Goal: Transaction & Acquisition: Purchase product/service

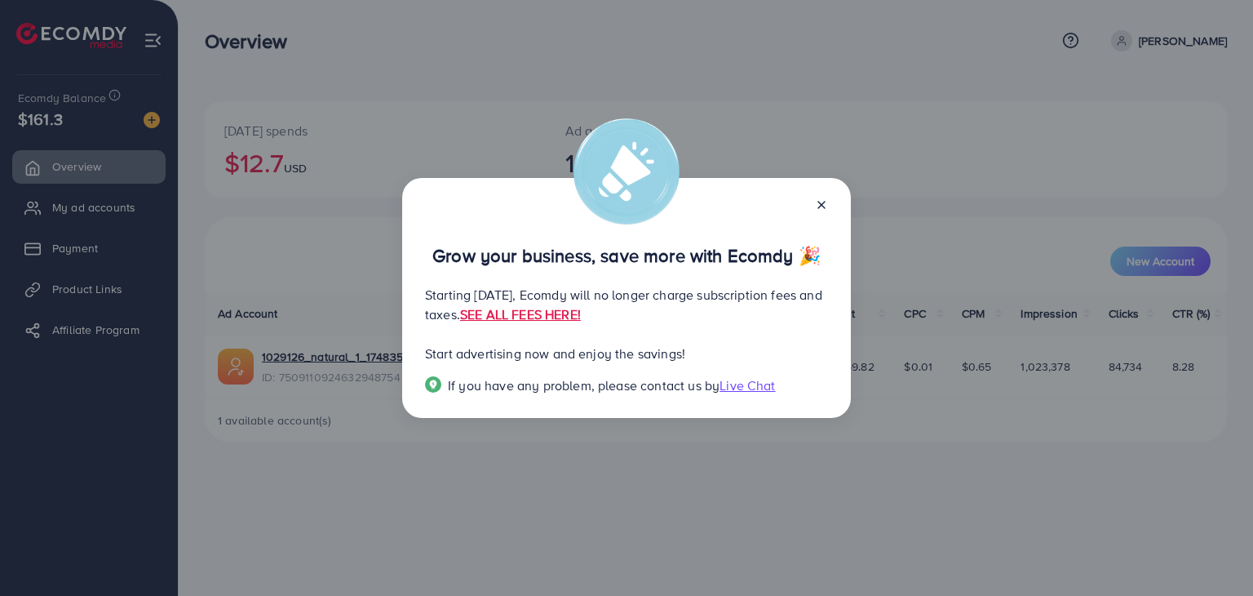
click at [823, 202] on icon at bounding box center [821, 204] width 13 height 13
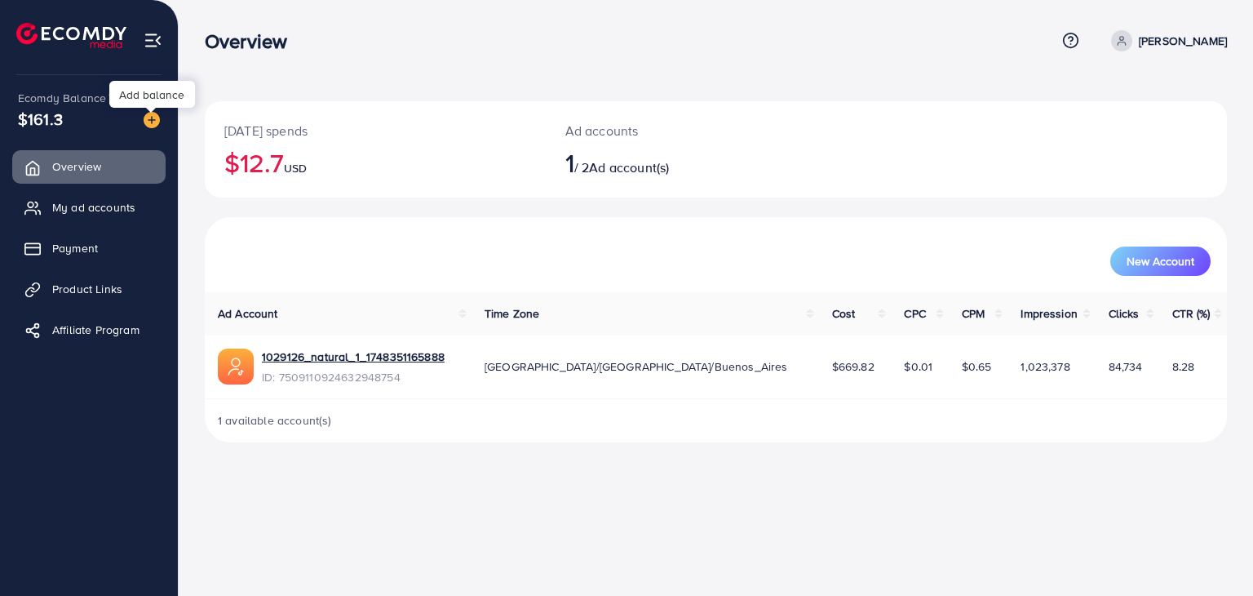
click at [147, 122] on img at bounding box center [152, 120] width 16 height 16
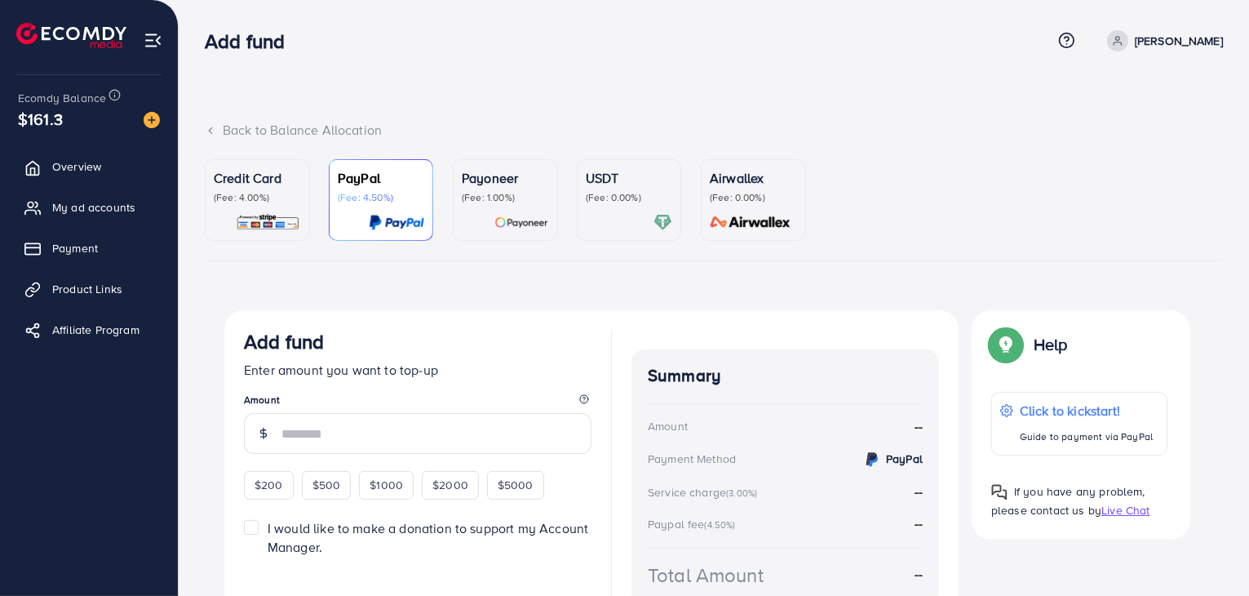
click at [617, 189] on div "USDT (Fee: 0.00%)" at bounding box center [629, 186] width 86 height 36
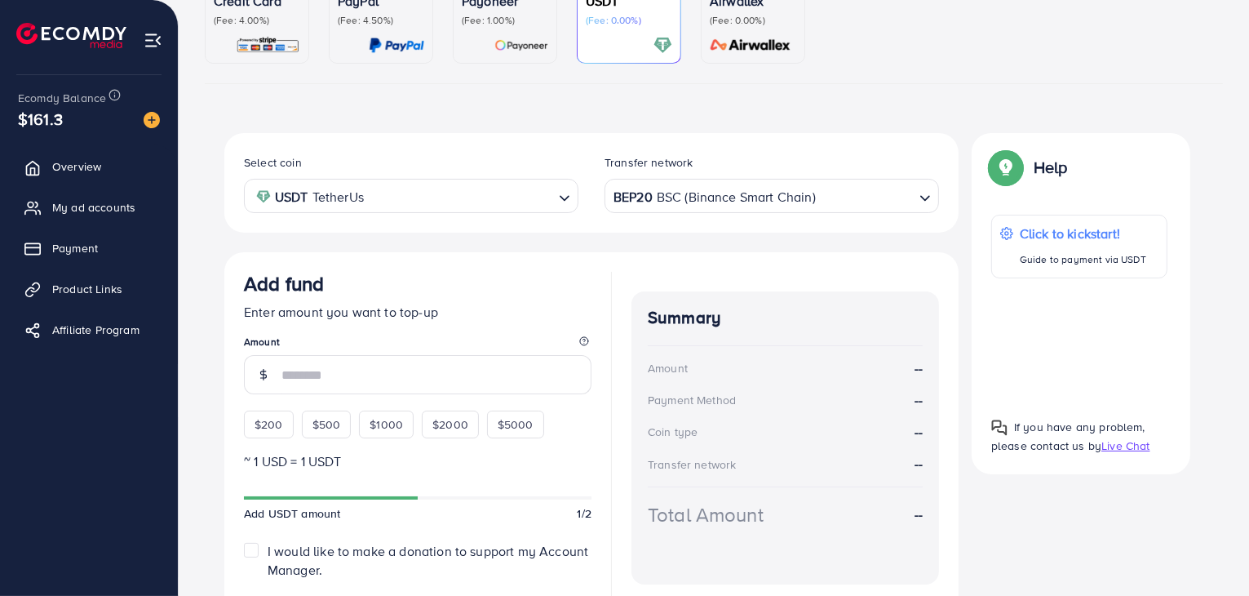
scroll to position [206, 0]
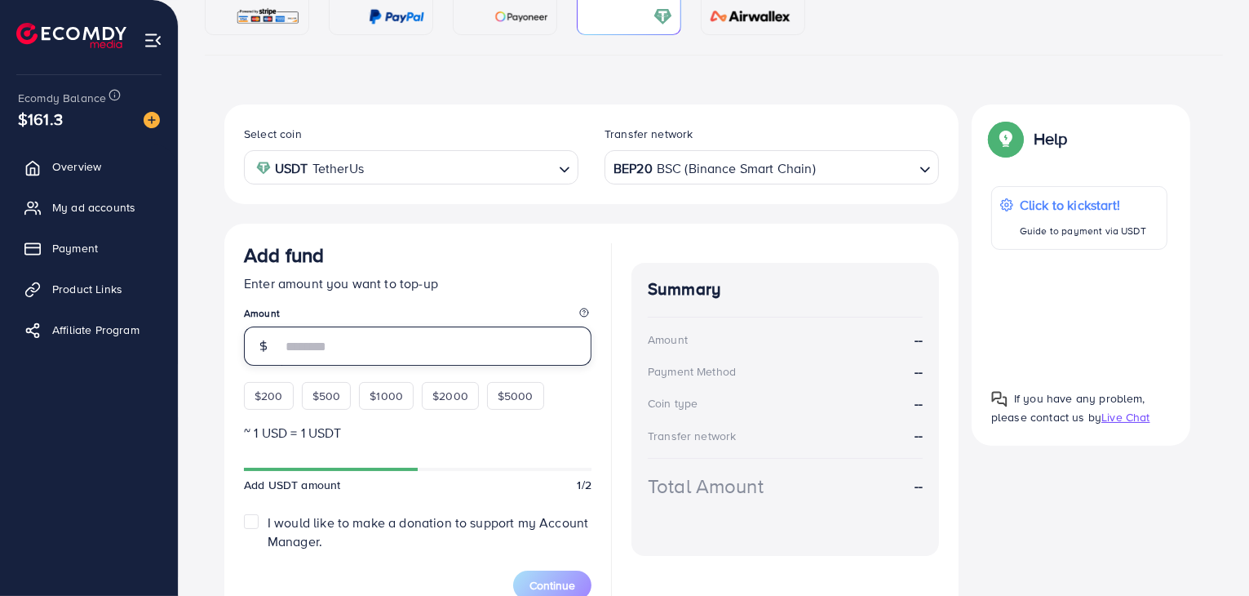
click at [304, 337] on input "number" at bounding box center [437, 345] width 310 height 39
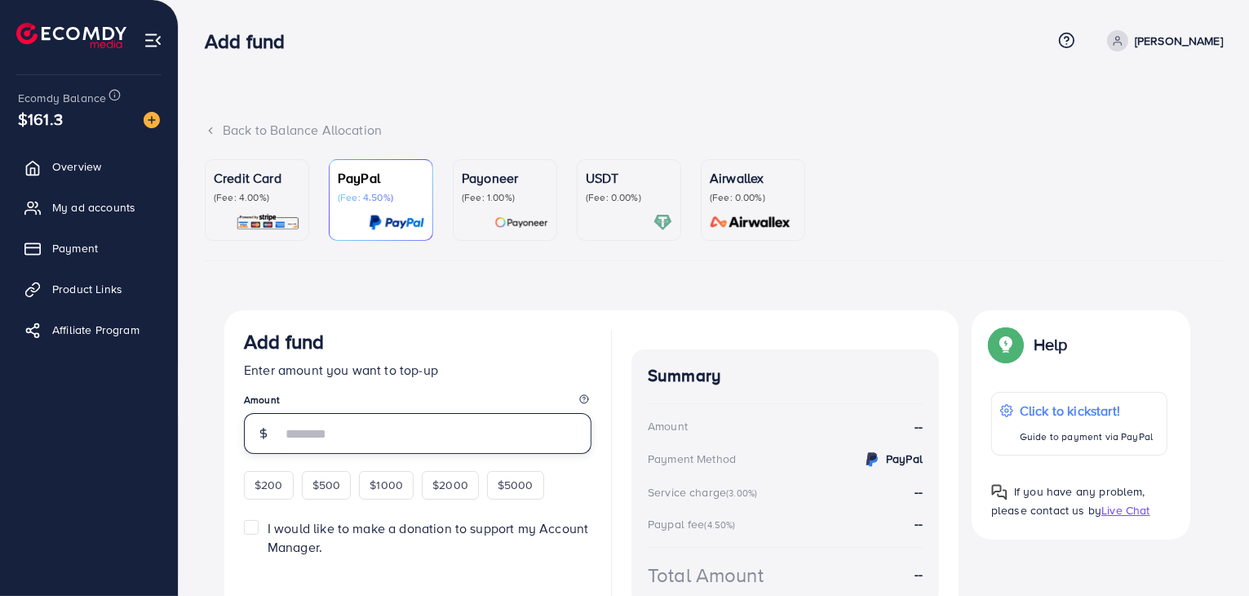
click at [356, 435] on input "number" at bounding box center [437, 433] width 310 height 41
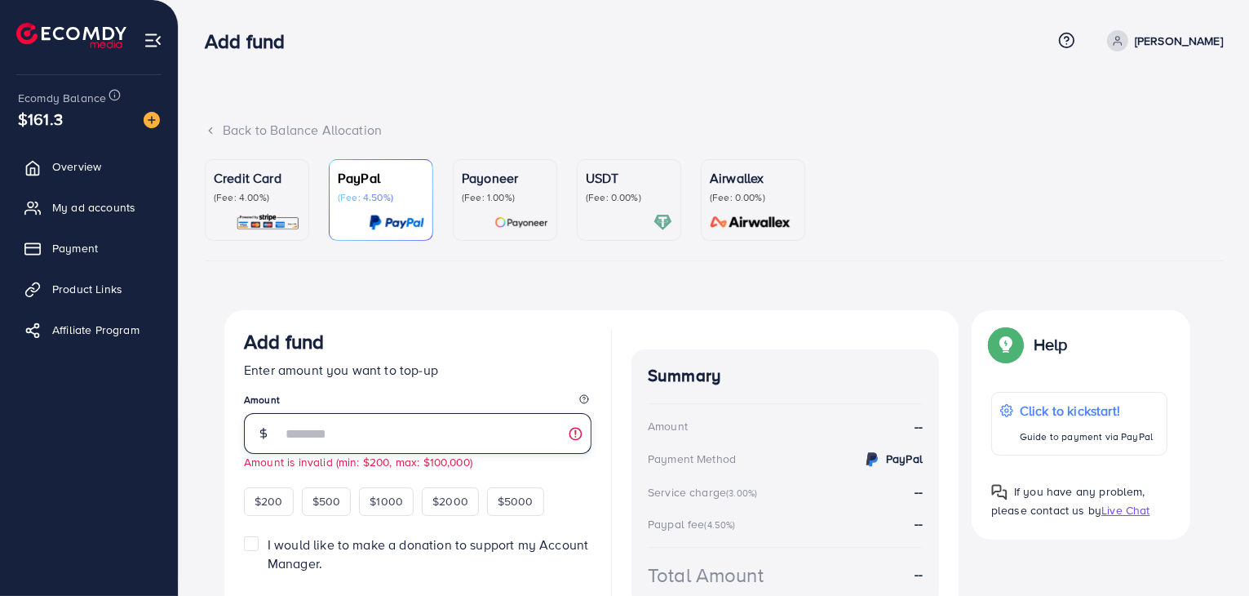
type input "*"
click at [423, 446] on input "number" at bounding box center [437, 433] width 310 height 41
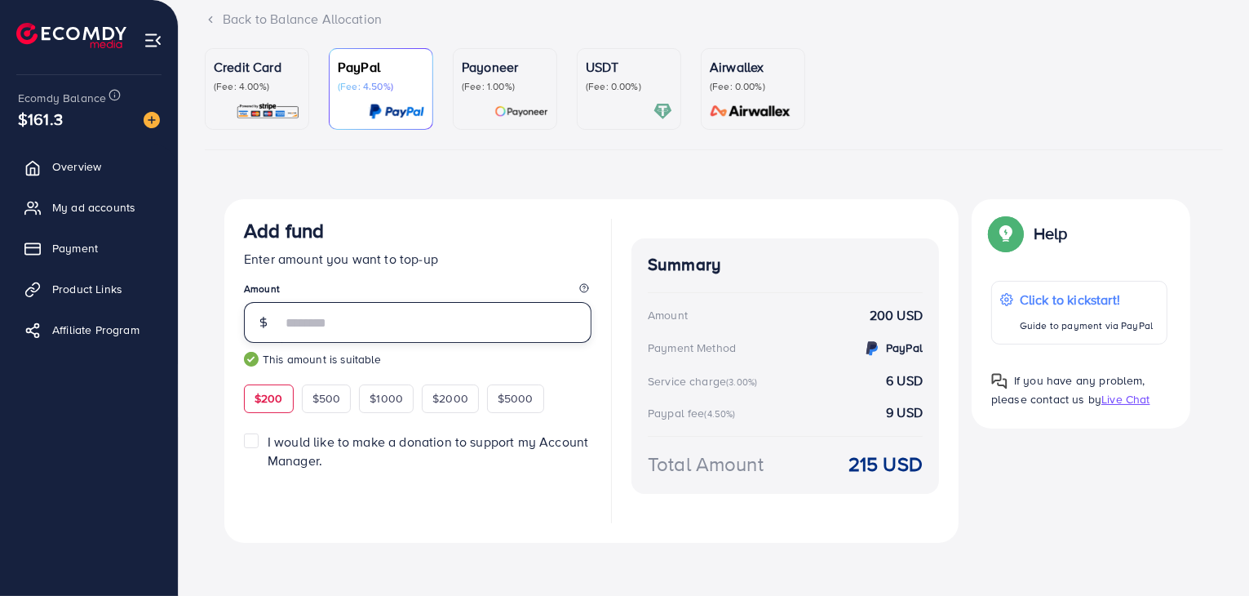
scroll to position [116, 0]
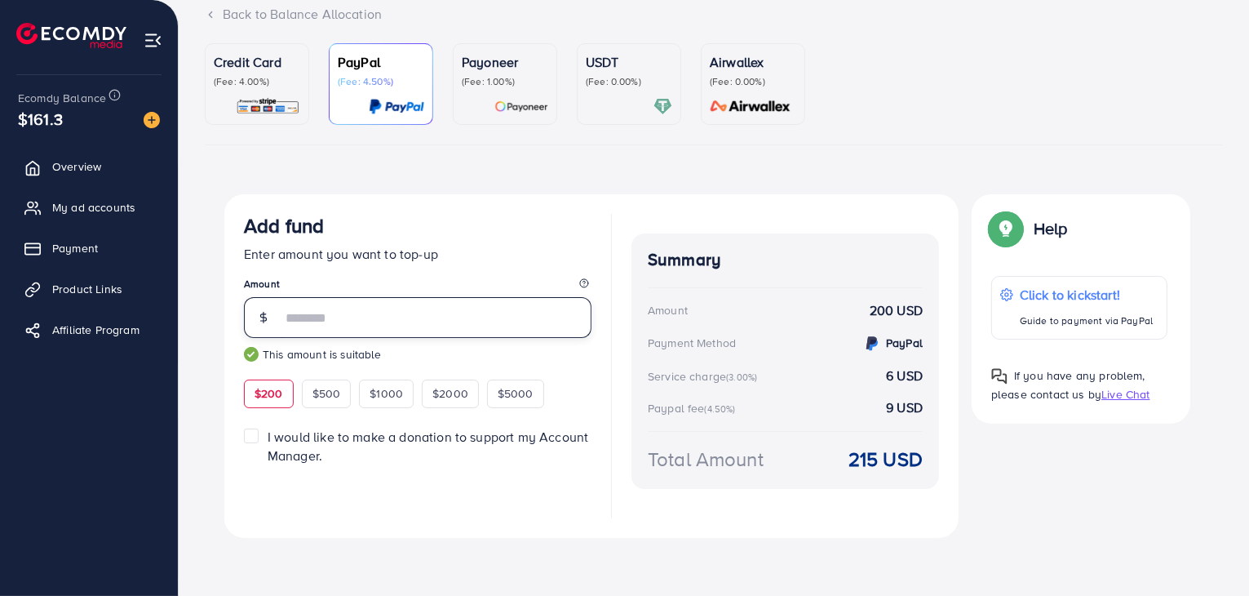
type input "***"
click at [609, 103] on div at bounding box center [629, 106] width 86 height 19
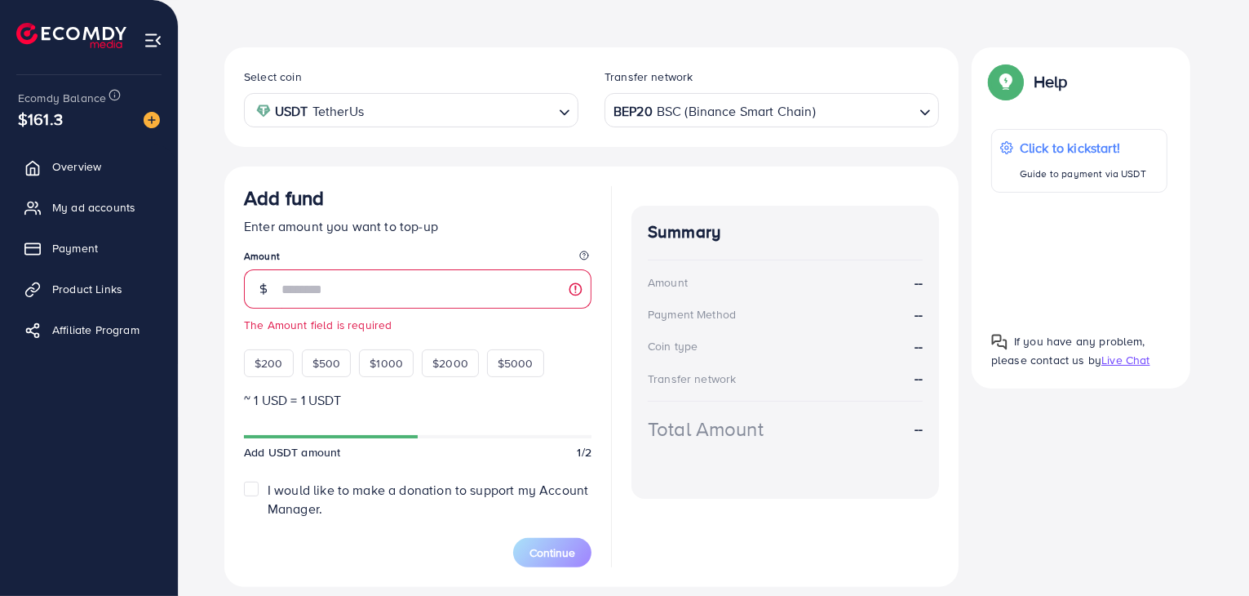
scroll to position [279, 0]
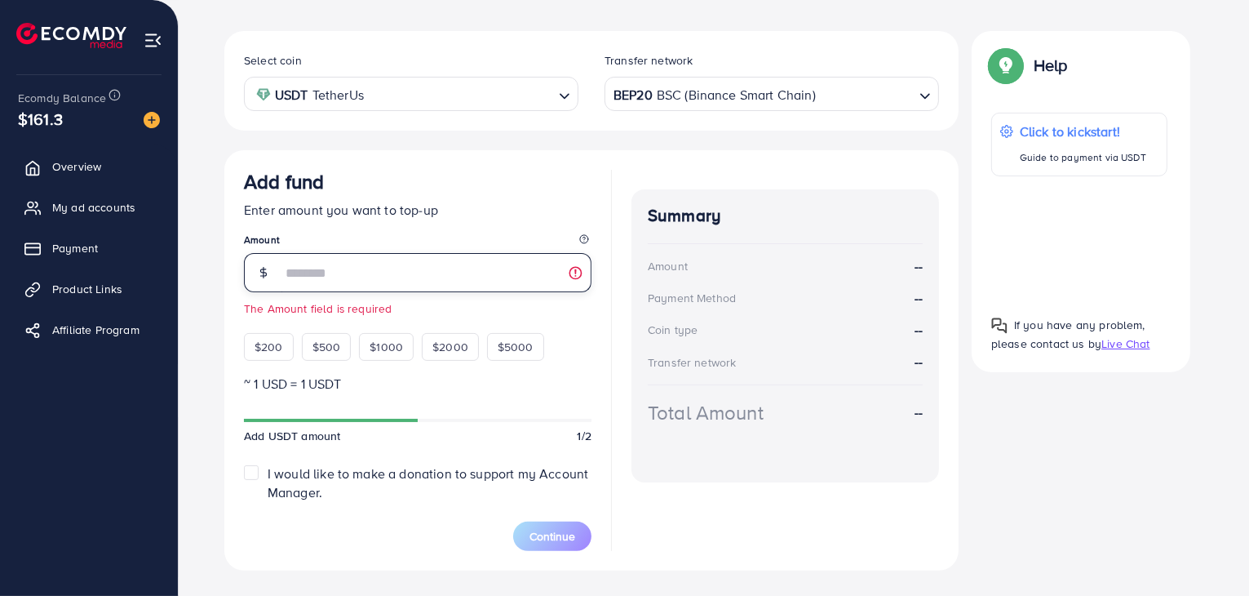
click at [428, 260] on input "number" at bounding box center [437, 272] width 310 height 39
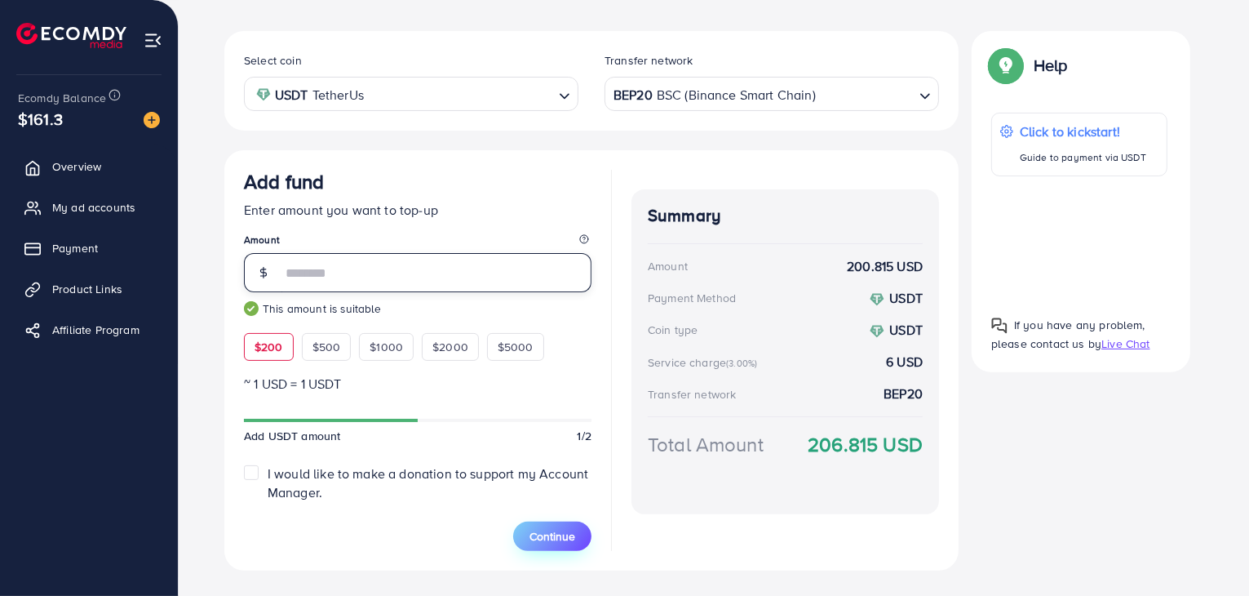
type input "***"
click at [555, 541] on span "Continue" at bounding box center [553, 536] width 46 height 16
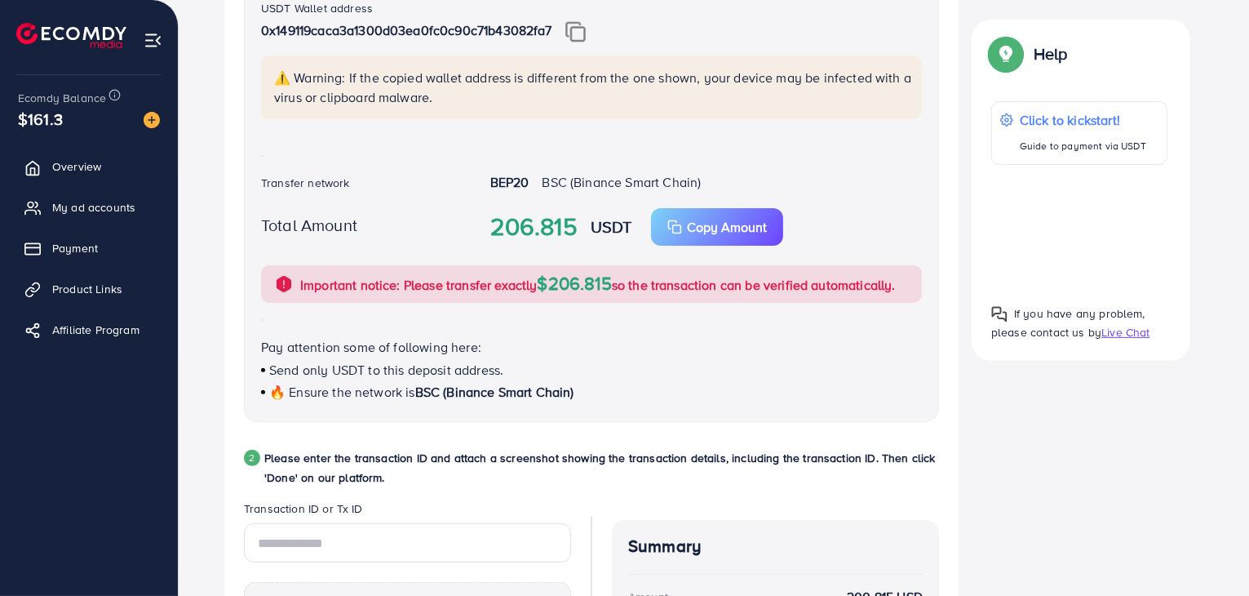
scroll to position [264, 0]
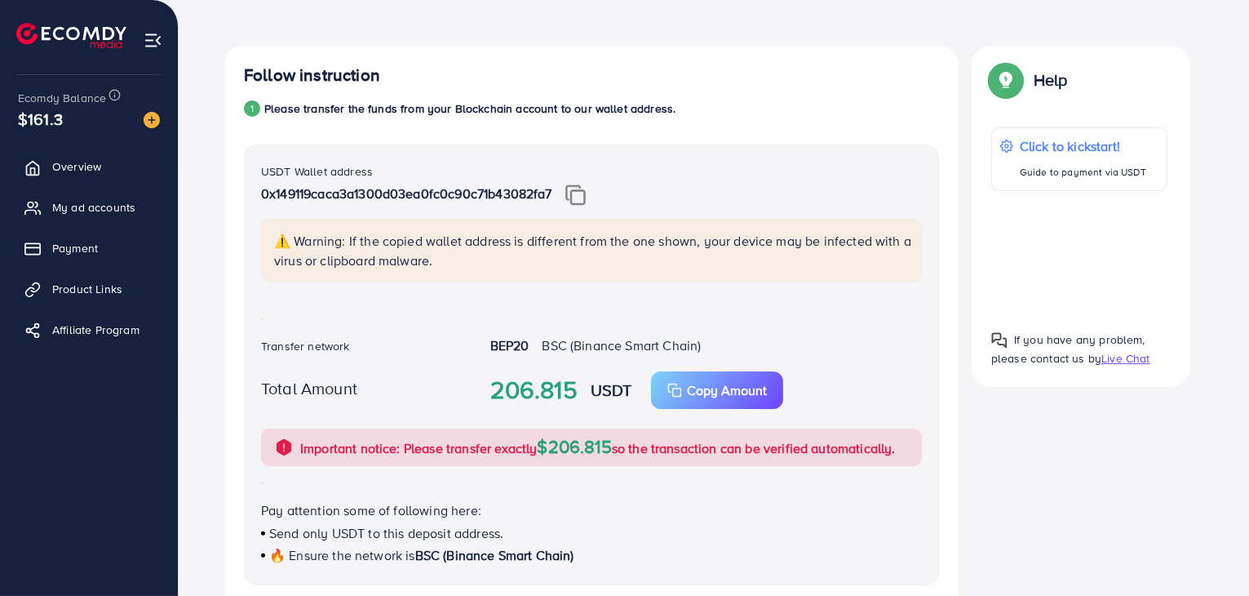
click at [49, 119] on span "$161.3" at bounding box center [40, 119] width 45 height 24
drag, startPoint x: 29, startPoint y: 124, endPoint x: 68, endPoint y: 125, distance: 39.2
click at [68, 125] on div "$161.3" at bounding box center [89, 119] width 142 height 24
click at [83, 125] on div "$161.3" at bounding box center [89, 119] width 142 height 24
